Goal: Task Accomplishment & Management: Complete application form

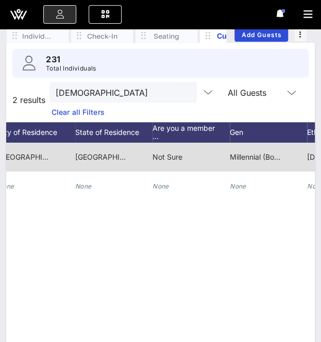
scroll to position [63, 0]
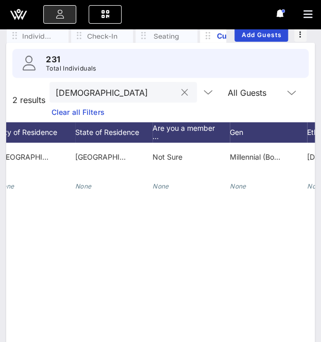
click at [181, 91] on button "clear icon" at bounding box center [184, 93] width 7 height 10
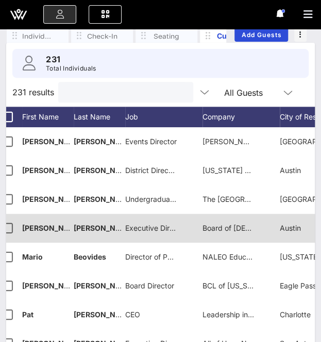
scroll to position [0, 0]
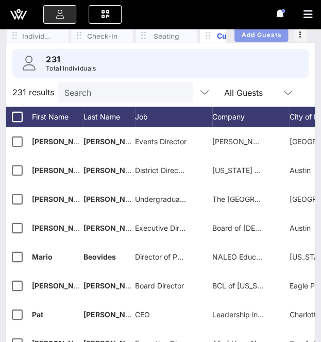
click at [257, 37] on span "Add Guests" at bounding box center [261, 35] width 41 height 8
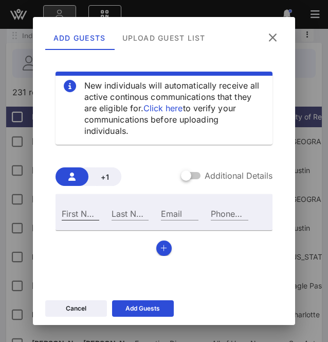
click at [85, 212] on input "First Name" at bounding box center [81, 212] width 38 height 13
type input "[PERSON_NAME]"
click at [171, 216] on div "Email" at bounding box center [180, 212] width 38 height 13
paste input "[PERSON_NAME][EMAIL_ADDRESS][PERSON_NAME][DOMAIN_NAME]"
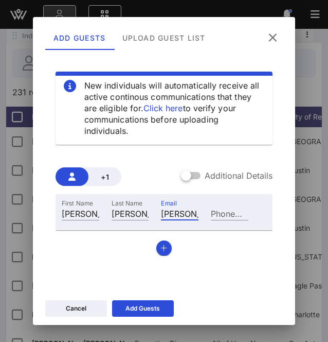
scroll to position [0, 56]
type input "[PERSON_NAME][EMAIL_ADDRESS][PERSON_NAME][DOMAIN_NAME]"
click at [164, 251] on button "button" at bounding box center [163, 247] width 15 height 15
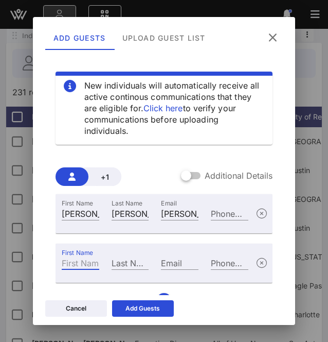
click at [83, 262] on input "First Name" at bounding box center [81, 262] width 38 height 13
type input "s"
type input "[PERSON_NAME]"
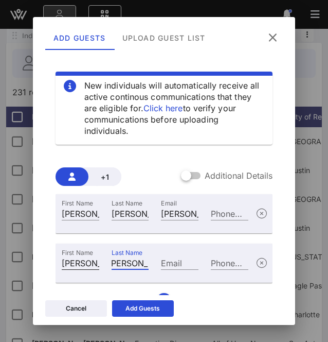
scroll to position [0, 0]
click at [173, 261] on div "Email" at bounding box center [180, 262] width 38 height 13
paste input "[PERSON_NAME][EMAIL_ADDRESS][DOMAIN_NAME]"
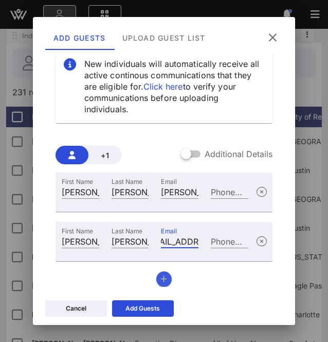
type input "[PERSON_NAME][EMAIL_ADDRESS][DOMAIN_NAME]"
click at [161, 275] on icon "button" at bounding box center [164, 278] width 7 height 7
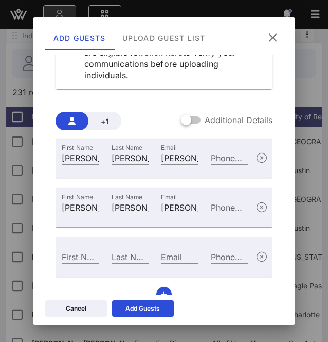
scroll to position [71, 0]
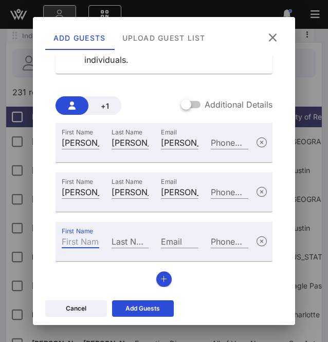
click at [76, 237] on input "First Name" at bounding box center [81, 240] width 38 height 13
paste input "[PERSON_NAME]"
type input "[PERSON_NAME]"
click at [123, 238] on input "Last Name" at bounding box center [131, 240] width 38 height 13
paste input "[PERSON_NAME]"
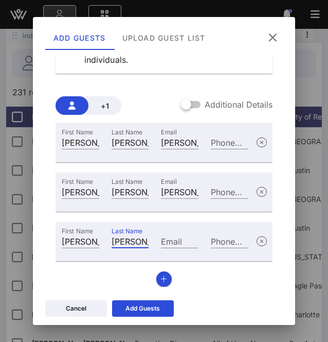
type input "[PERSON_NAME]"
click at [174, 246] on input "Email" at bounding box center [180, 240] width 38 height 13
paste input "[EMAIL_ADDRESS][PERSON_NAME][DOMAIN_NAME]"
type input "[EMAIL_ADDRESS][PERSON_NAME][DOMAIN_NAME]"
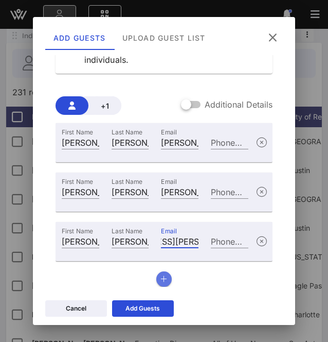
scroll to position [0, 0]
click at [160, 285] on button "button" at bounding box center [163, 278] width 15 height 15
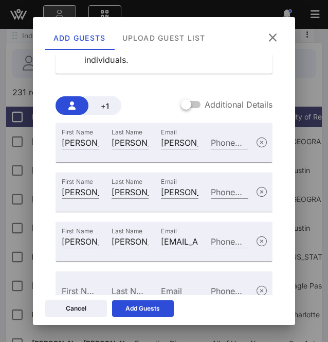
scroll to position [120, 0]
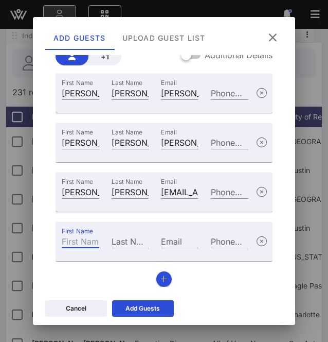
click at [76, 245] on input "First Name" at bounding box center [81, 240] width 38 height 13
paste input "[PERSON_NAME]"
type input "[PERSON_NAME]"
click at [127, 238] on input "Last Name" at bounding box center [131, 240] width 38 height 13
paste input "[PERSON_NAME]"
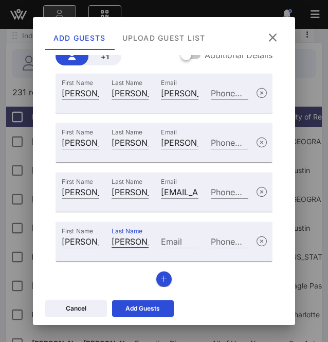
scroll to position [0, 6]
type input "[PERSON_NAME]"
click at [166, 236] on input "Email" at bounding box center [180, 240] width 38 height 13
paste input "[PERSON_NAME][EMAIL_ADDRESS][PERSON_NAME][DOMAIN_NAME]"
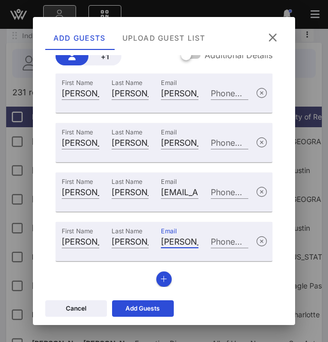
scroll to position [0, 80]
type input "[PERSON_NAME][EMAIL_ADDRESS][PERSON_NAME][DOMAIN_NAME]"
click at [164, 278] on button "button" at bounding box center [163, 278] width 15 height 15
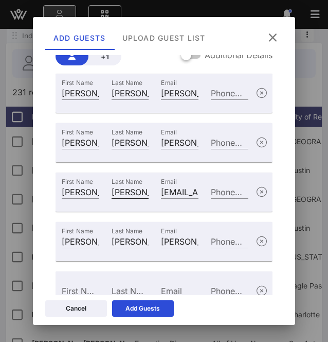
scroll to position [170, 0]
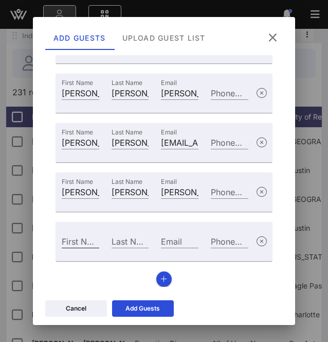
click at [72, 238] on input "First Name" at bounding box center [81, 240] width 38 height 13
paste input "Amber"
type input "Amber"
click at [120, 240] on input "Last Name" at bounding box center [131, 240] width 38 height 13
paste input "[PERSON_NAME]"
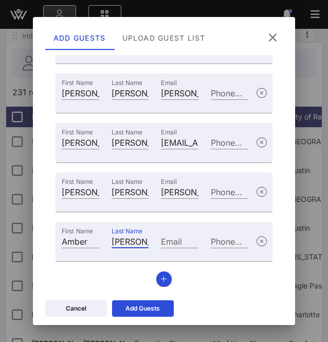
type input "[PERSON_NAME]"
click at [173, 242] on input "Email" at bounding box center [180, 240] width 38 height 13
paste input "[EMAIL_ADDRESS][PERSON_NAME][DOMAIN_NAME]"
type input "[EMAIL_ADDRESS][PERSON_NAME][DOMAIN_NAME]"
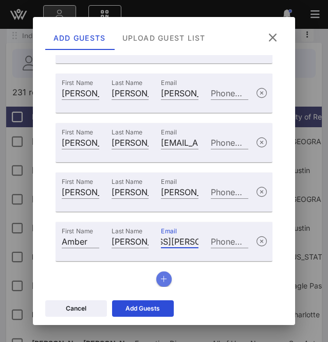
scroll to position [0, 0]
click at [161, 282] on icon "button" at bounding box center [164, 278] width 7 height 7
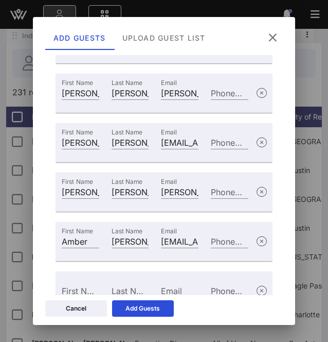
scroll to position [219, 0]
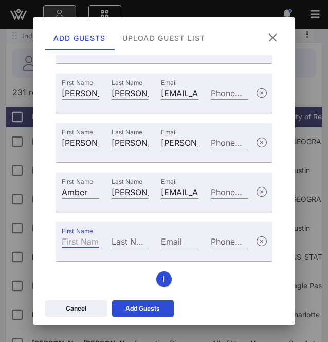
click at [78, 241] on input "First Name" at bounding box center [81, 240] width 38 height 13
paste input "Carly"
type input "Carly"
click at [131, 244] on input "Last Name" at bounding box center [131, 240] width 38 height 13
paste input "[PERSON_NAME]"
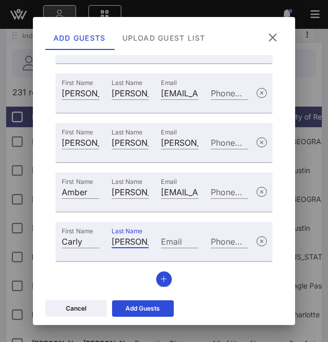
scroll to position [0, 3]
type input "[PERSON_NAME]"
click at [173, 241] on input "Email" at bounding box center [180, 240] width 38 height 13
paste input "[EMAIL_ADDRESS][PERSON_NAME][DOMAIN_NAME]"
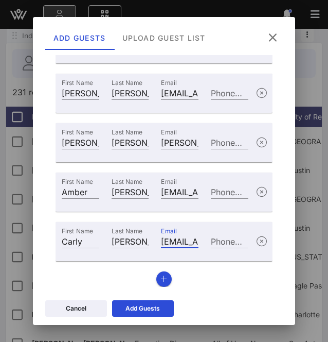
scroll to position [0, 68]
type input "[EMAIL_ADDRESS][PERSON_NAME][DOMAIN_NAME]"
click at [141, 305] on icon at bounding box center [142, 308] width 7 height 6
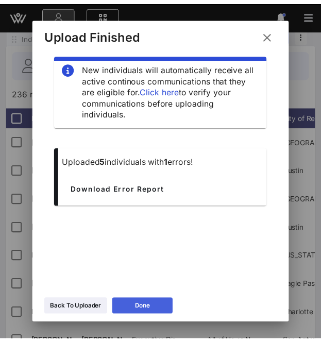
scroll to position [11, 0]
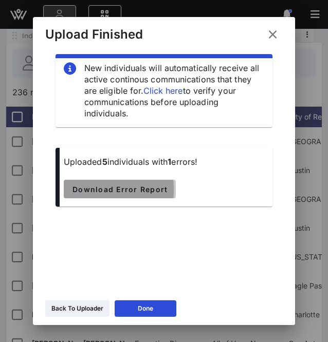
click at [168, 185] on span "Download Error Report" at bounding box center [120, 189] width 96 height 9
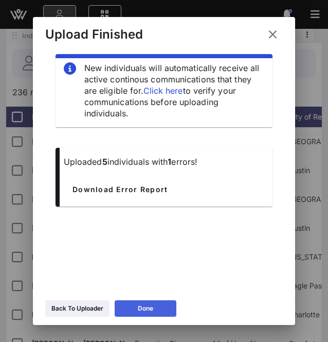
click at [151, 308] on button "Done" at bounding box center [146, 308] width 62 height 16
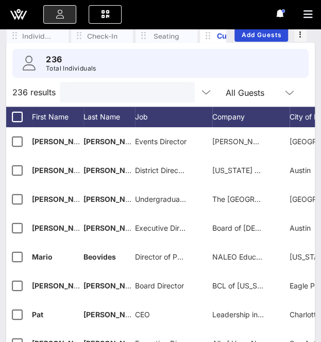
click at [111, 88] on input "text" at bounding box center [126, 91] width 120 height 13
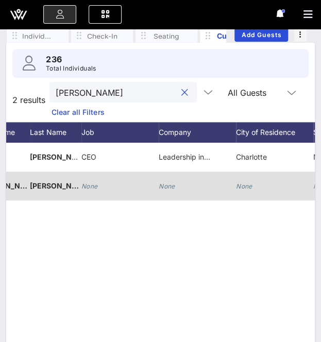
scroll to position [0, 66]
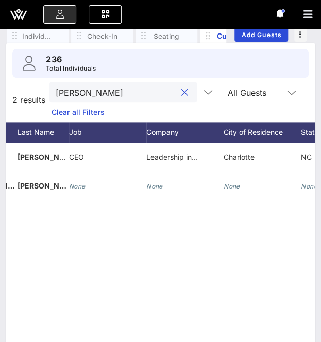
type input "[PERSON_NAME]"
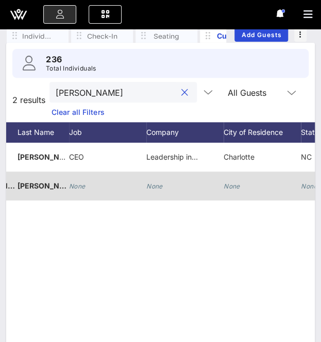
click at [86, 192] on div "None" at bounding box center [107, 191] width 77 height 41
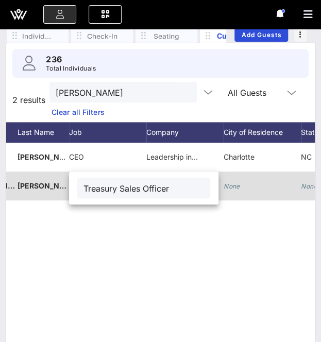
type input "Treasury Sales Officer"
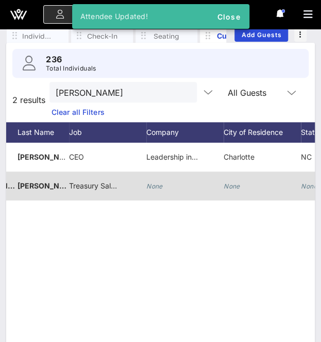
click at [153, 183] on icon "None" at bounding box center [154, 186] width 16 height 8
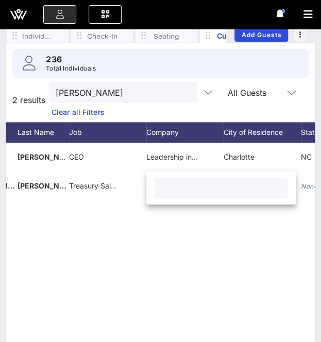
click at [178, 192] on input "text" at bounding box center [221, 187] width 120 height 13
paste input "Bank of America"
type input "Bank of America"
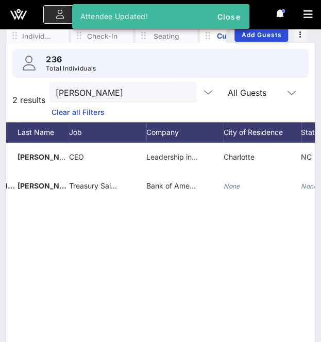
click at [181, 88] on button "clear icon" at bounding box center [184, 93] width 7 height 10
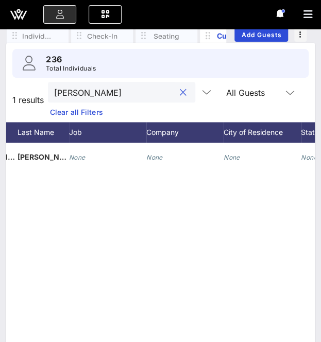
type input "[PERSON_NAME]"
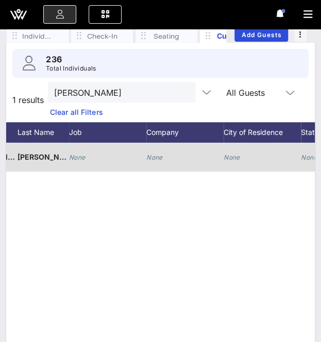
click at [84, 154] on icon "None" at bounding box center [77, 157] width 16 height 8
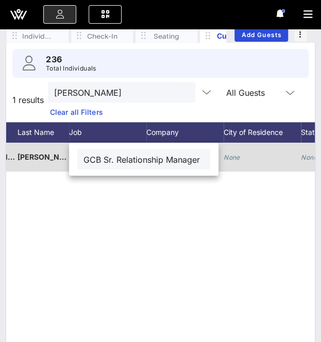
scroll to position [0, 8]
type input "GCB Sr. Relationship Manager"
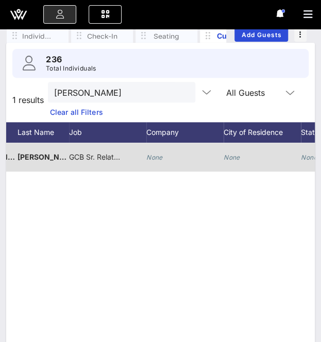
click at [159, 151] on div "None" at bounding box center [154, 157] width 16 height 29
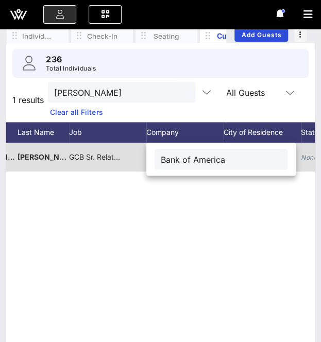
type input "Bank of America"
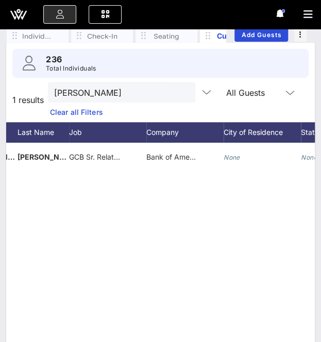
click at [180, 92] on button "clear icon" at bounding box center [183, 93] width 7 height 10
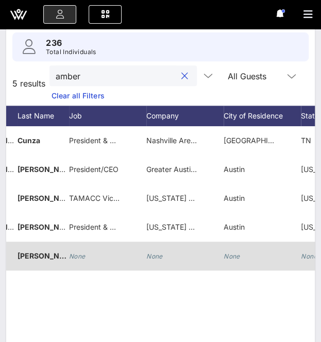
scroll to position [83, 0]
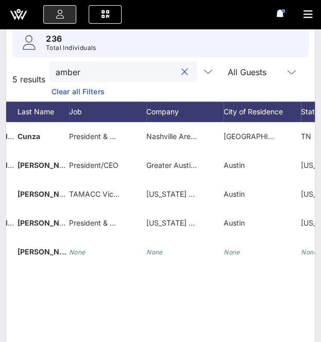
type input "amber"
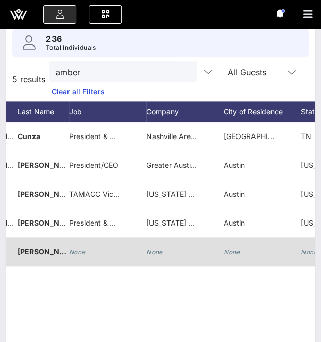
click at [84, 254] on icon "None" at bounding box center [77, 252] width 16 height 8
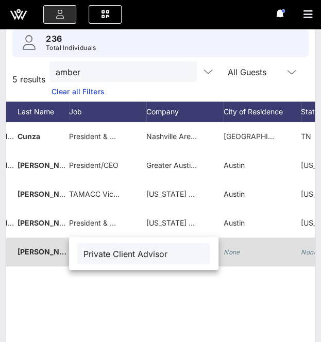
type input "Private Client Advisor"
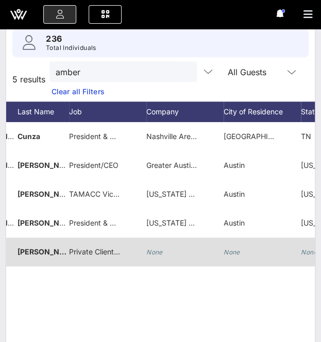
click at [166, 251] on div "None" at bounding box center [184, 257] width 77 height 41
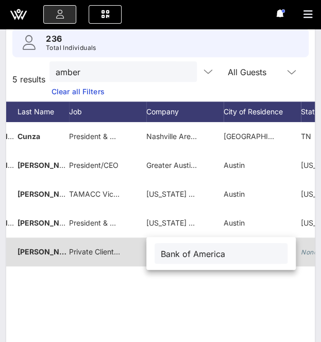
type input "Bank of America"
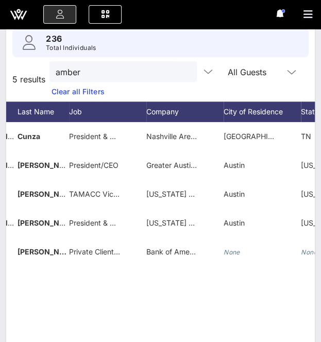
click at [181, 73] on button "clear icon" at bounding box center [184, 72] width 7 height 10
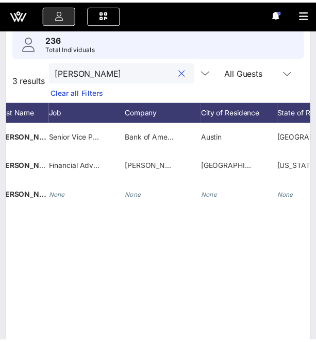
scroll to position [0, 96]
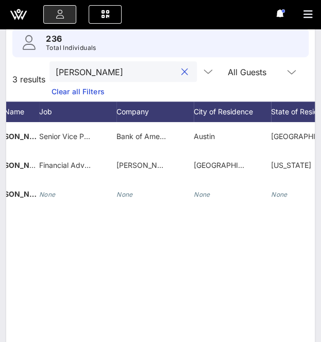
type input "[PERSON_NAME]"
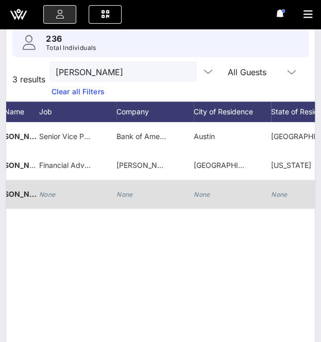
click at [62, 186] on div "None" at bounding box center [77, 200] width 77 height 41
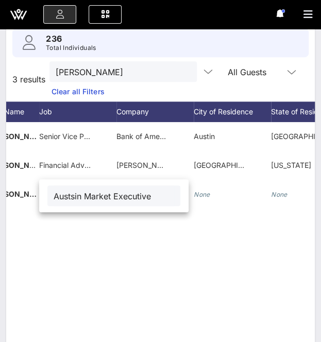
click at [73, 197] on input "Austsin Market Executive" at bounding box center [114, 195] width 120 height 13
type input "Austin Market Executive"
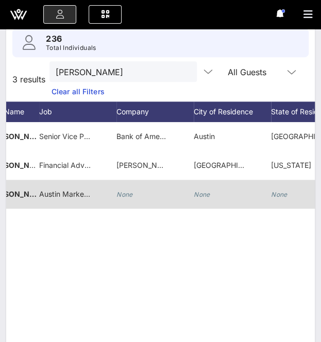
click at [142, 187] on div "None" at bounding box center [154, 200] width 77 height 41
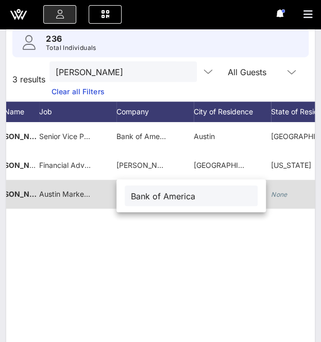
type input "Bank of America"
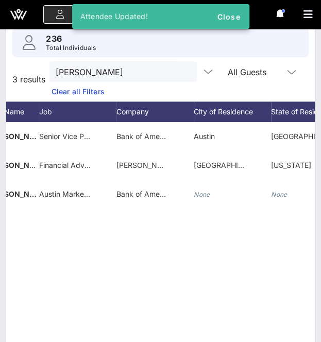
click at [178, 74] on div at bounding box center [184, 72] width 12 height 12
click at [181, 71] on button "clear icon" at bounding box center [184, 72] width 7 height 10
